Goal: Transaction & Acquisition: Book appointment/travel/reservation

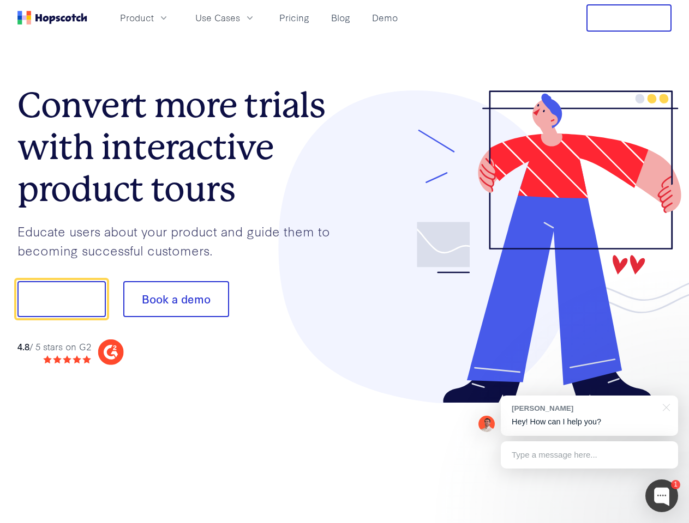
click at [345, 262] on div at bounding box center [508, 248] width 327 height 314
click at [154, 17] on span "Product" at bounding box center [137, 18] width 34 height 14
click at [240, 17] on span "Use Cases" at bounding box center [217, 18] width 45 height 14
click at [629, 18] on button "Free Trial" at bounding box center [628, 17] width 85 height 27
click at [61, 299] on button "Show me!" at bounding box center [61, 299] width 88 height 36
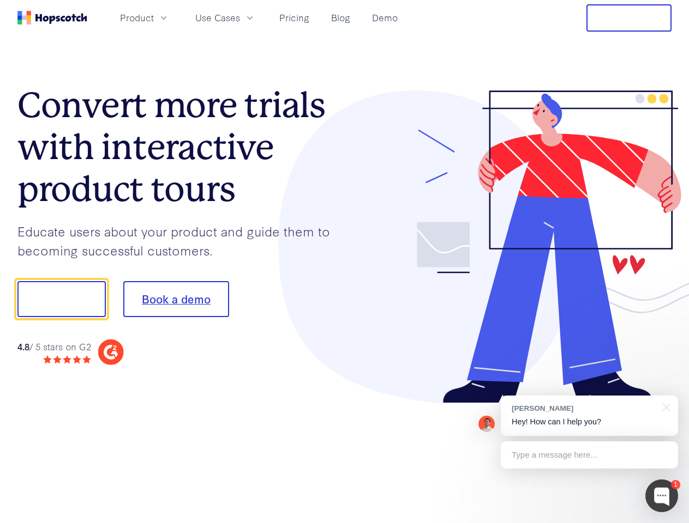
click at [176, 299] on button "Book a demo" at bounding box center [176, 299] width 106 height 36
click at [661, 496] on div at bounding box center [661, 496] width 33 height 33
click at [589, 416] on div "[PERSON_NAME] Hey! How can I help you?" at bounding box center [589, 416] width 177 height 40
click at [664, 407] on div at bounding box center [575, 298] width 204 height 364
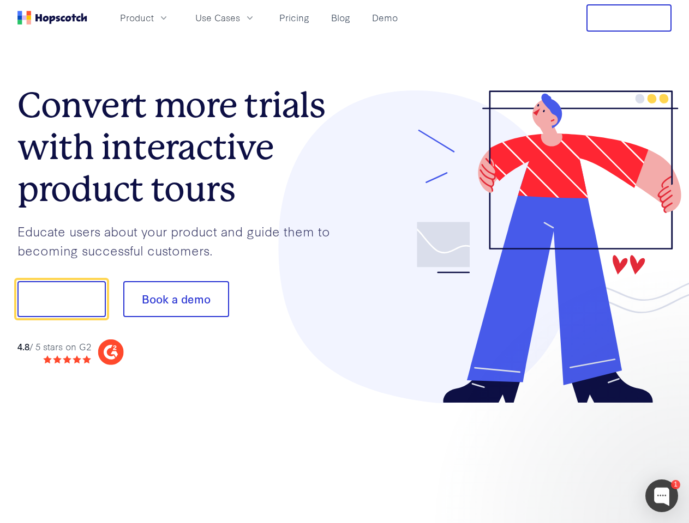
click at [589, 455] on div at bounding box center [575, 371] width 204 height 218
